Goal: Navigation & Orientation: Find specific page/section

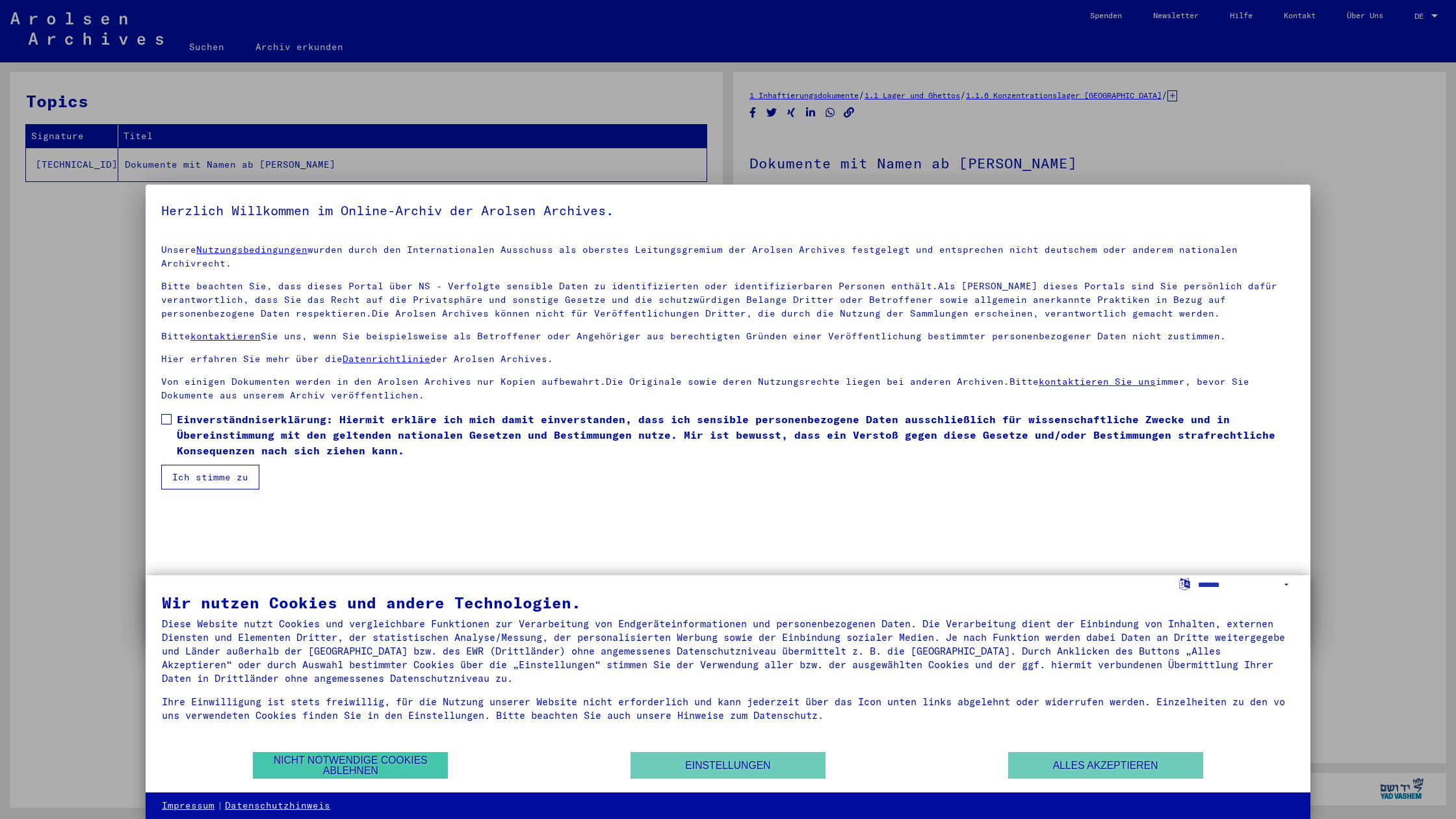
click at [348, 770] on button "Nicht notwendige Cookies ablehnen" at bounding box center [350, 766] width 195 height 27
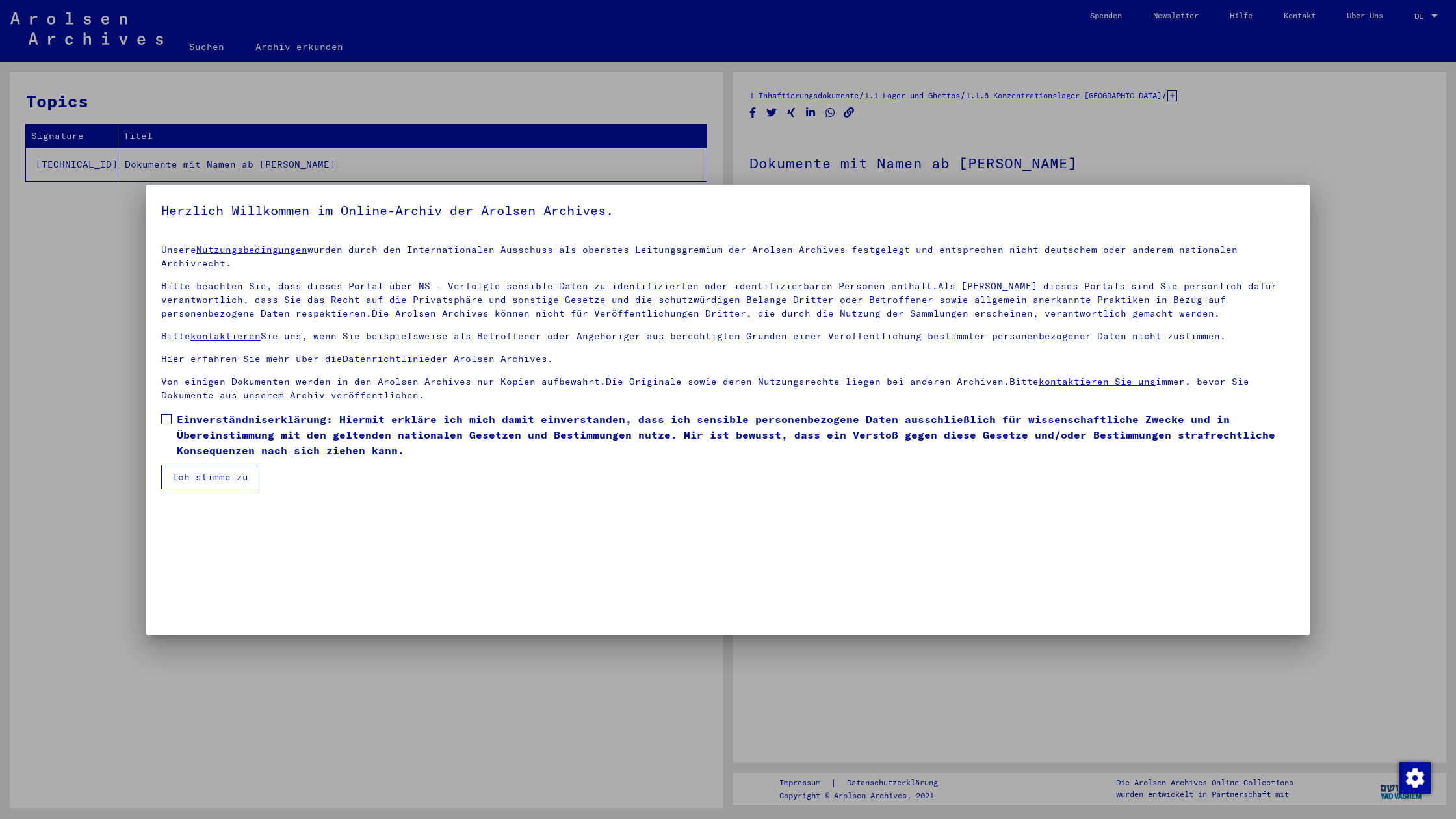
click at [93, 488] on div at bounding box center [728, 410] width 1456 height 819
click at [42, 164] on div at bounding box center [728, 410] width 1456 height 819
click at [299, 46] on div at bounding box center [728, 410] width 1456 height 819
drag, startPoint x: 997, startPoint y: 494, endPoint x: 1002, endPoint y: 447, distance: 47.3
click at [996, 490] on mat-dialog-container "Herzlich Willkommen im Online-Archiv der Arolsen Archives. Unsere Nutzungsbedin…" at bounding box center [728, 410] width 1165 height 451
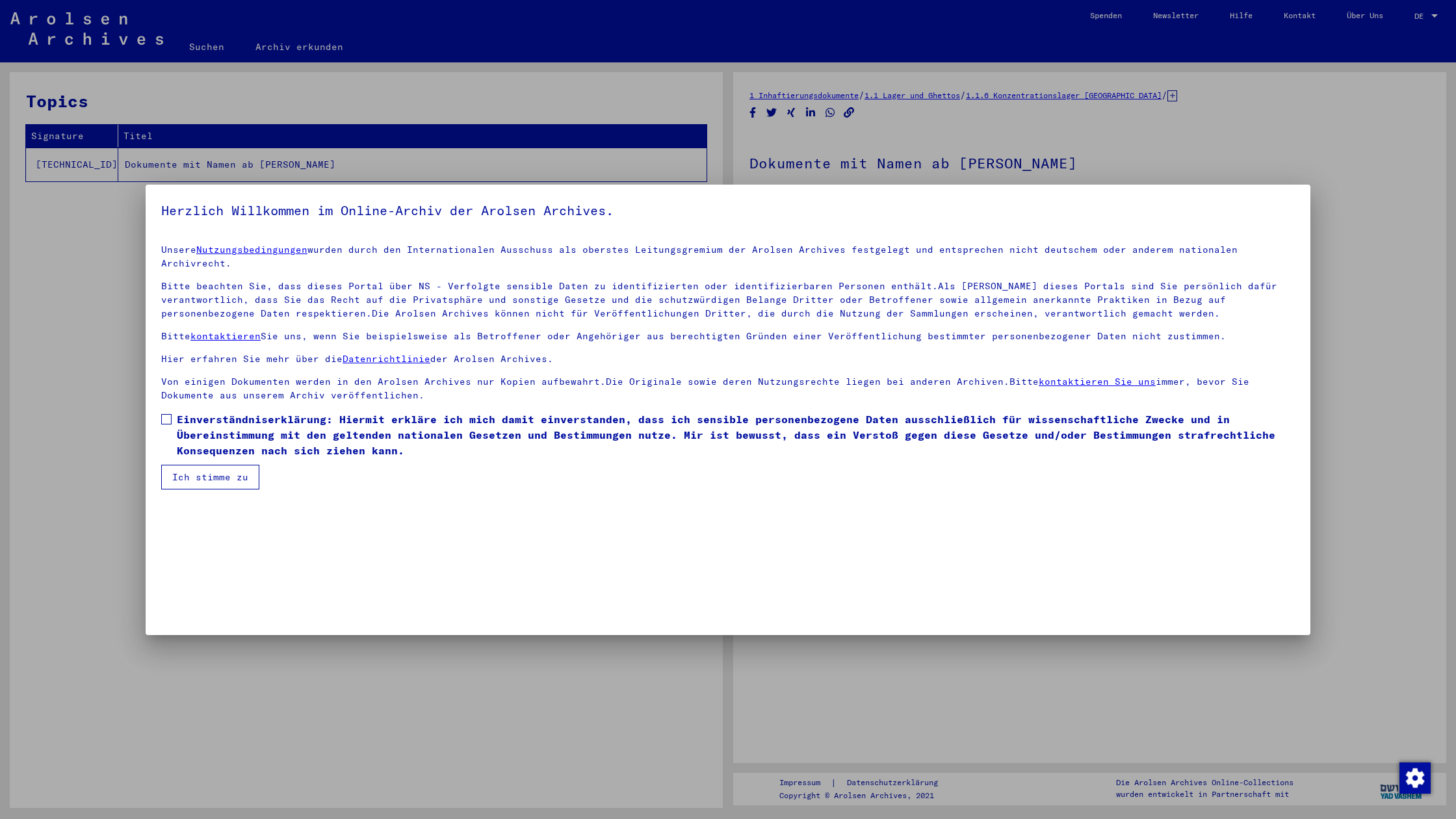
click at [1421, 18] on div at bounding box center [728, 410] width 1456 height 819
click at [1434, 19] on div at bounding box center [728, 410] width 1456 height 819
click at [1107, 8] on div at bounding box center [728, 410] width 1456 height 819
click at [1439, 21] on div at bounding box center [728, 410] width 1456 height 819
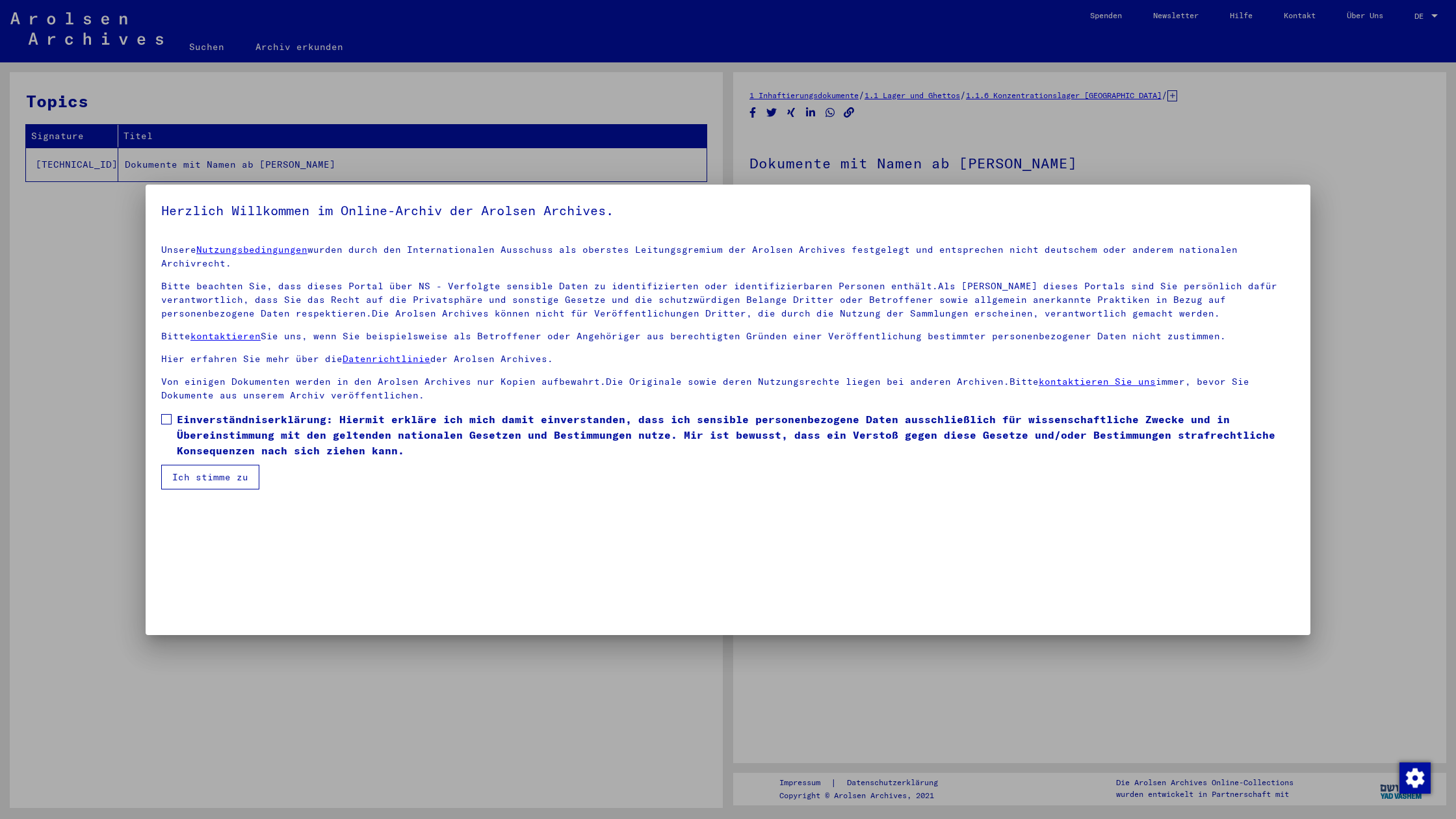
click at [1415, 777] on img "button" at bounding box center [1415, 778] width 31 height 31
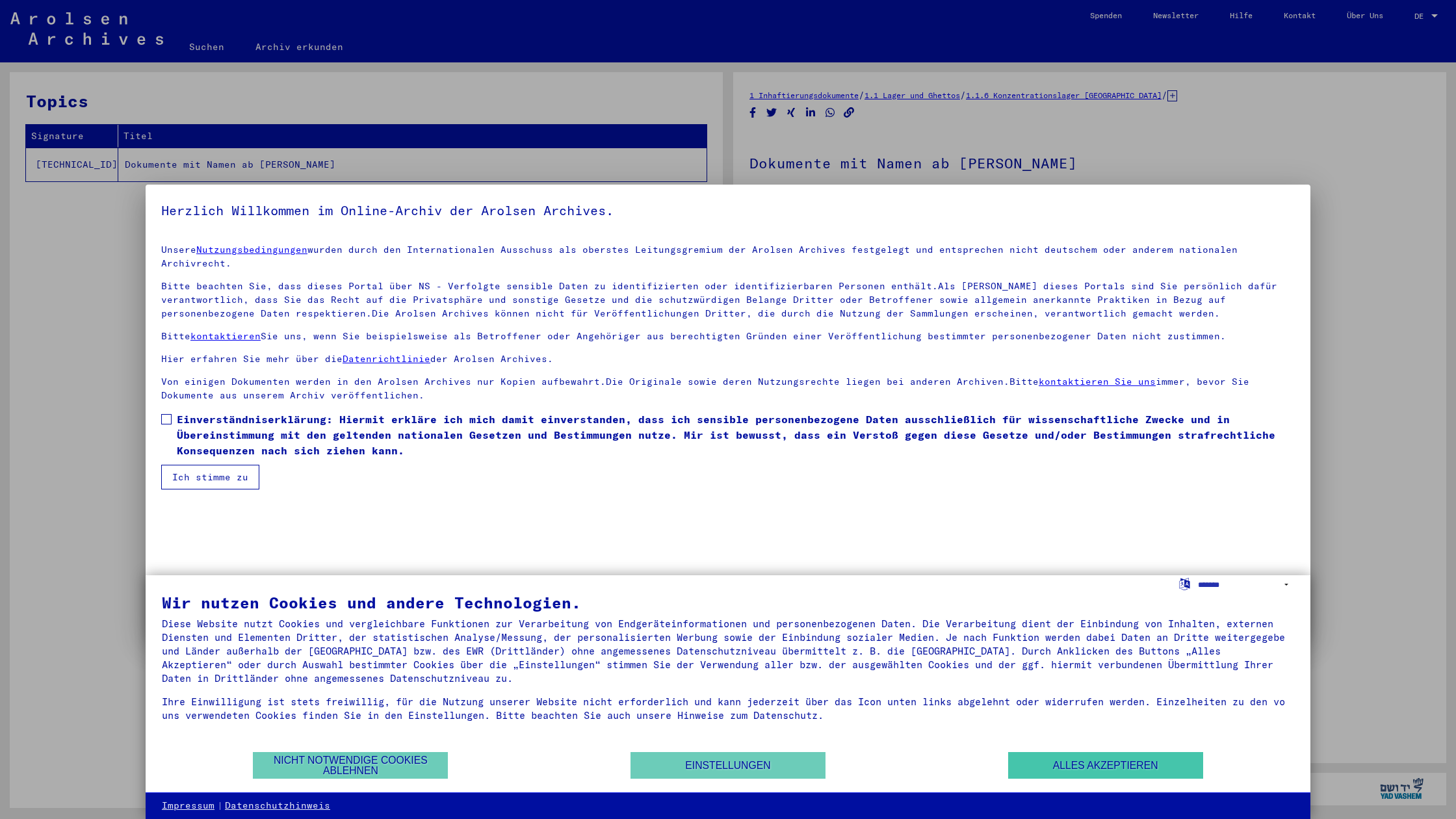
click at [1078, 770] on button "Alles akzeptieren" at bounding box center [1106, 766] width 195 height 27
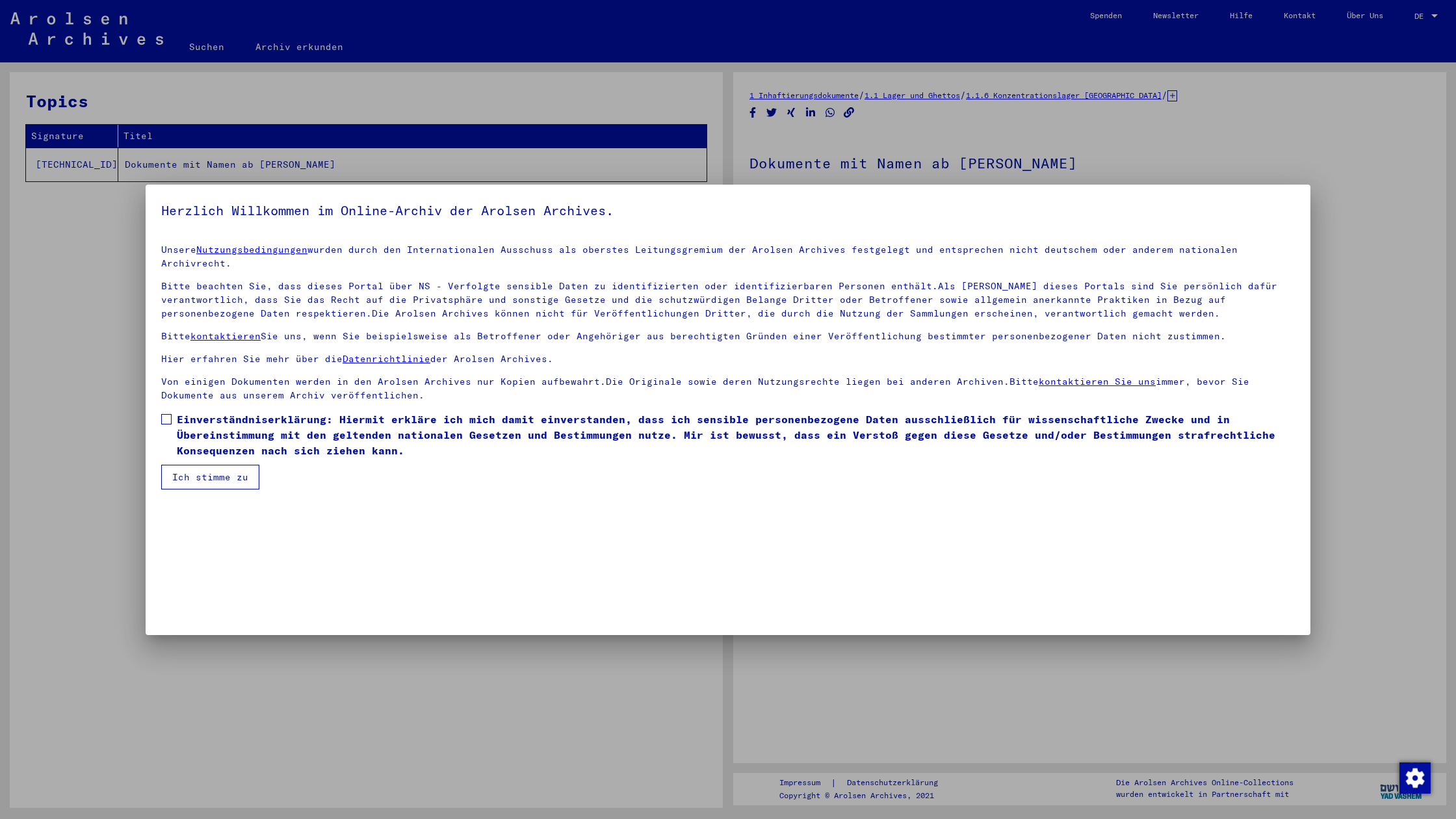
click at [170, 414] on span at bounding box center [166, 419] width 11 height 11
click at [199, 465] on button "Ich stimme zu" at bounding box center [210, 477] width 98 height 25
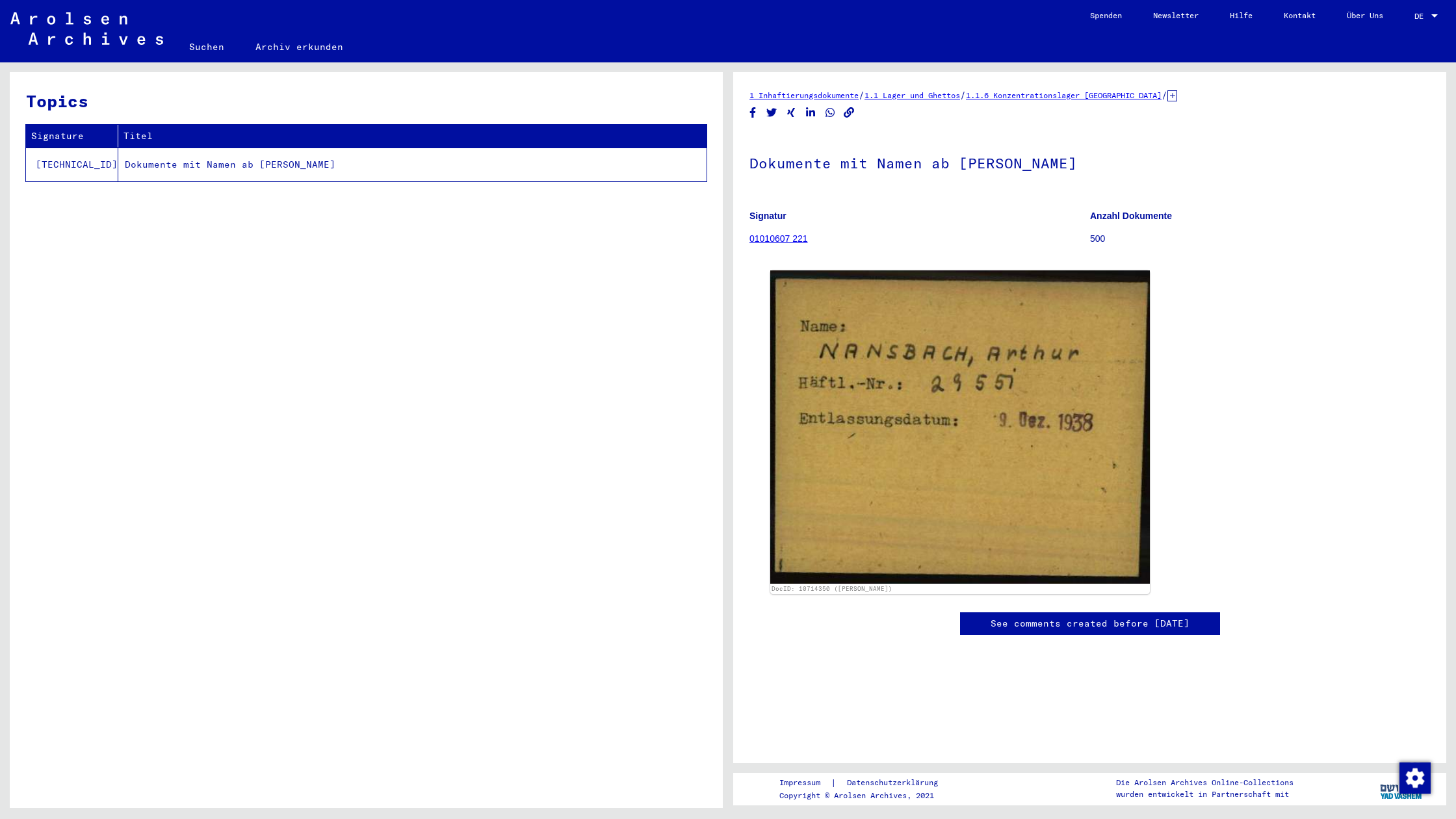
click at [344, 182] on table "Signature Titel [TECHNICAL_ID] Dokumente mit Namen ab [PERSON_NAME]" at bounding box center [366, 154] width 682 height 58
click at [1417, 18] on span "DE" at bounding box center [1421, 15] width 14 height 9
click at [1411, 45] on span "Deutsch" at bounding box center [1401, 45] width 32 height 10
